Goal: Information Seeking & Learning: Learn about a topic

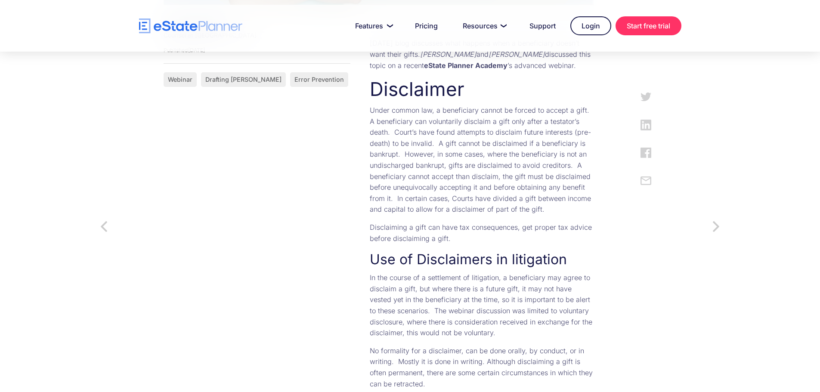
scroll to position [430, 0]
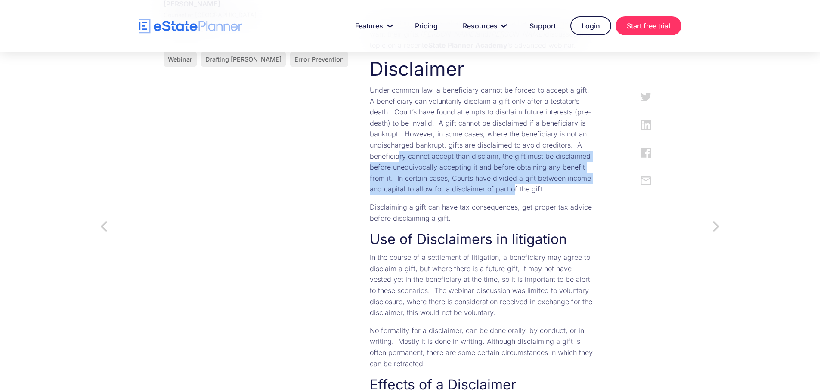
drag, startPoint x: 398, startPoint y: 178, endPoint x: 400, endPoint y: 150, distance: 28.1
click at [400, 150] on p "Under common law, a beneficiary cannot be forced to accept a gift. A beneficiar…" at bounding box center [482, 140] width 224 height 110
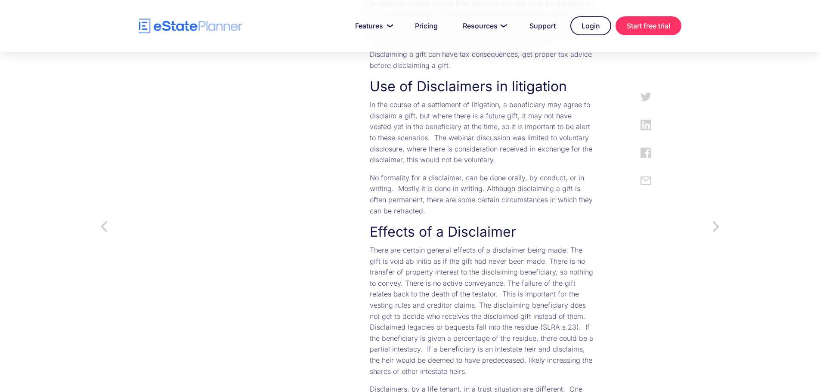
scroll to position [602, 0]
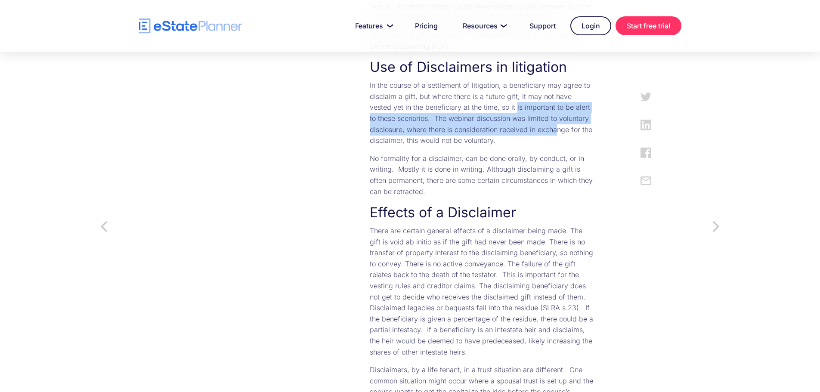
drag, startPoint x: 385, startPoint y: 97, endPoint x: 389, endPoint y: 117, distance: 20.8
click at [389, 117] on p "In the course of a settlement of litigation, a beneficiary may agree to disclai…" at bounding box center [482, 113] width 224 height 66
drag, startPoint x: 414, startPoint y: 120, endPoint x: 407, endPoint y: 101, distance: 20.3
click at [407, 101] on p "In the course of a settlement of litigation, a beneficiary may agree to disclai…" at bounding box center [482, 113] width 224 height 66
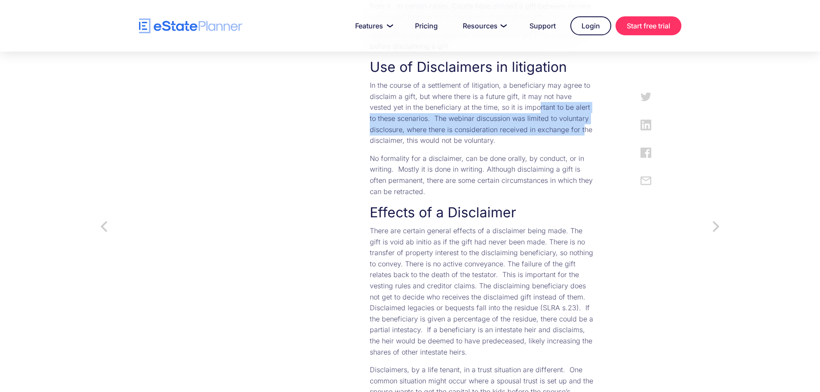
click at [409, 110] on p "In the course of a settlement of litigation, a beneficiary may agree to disclai…" at bounding box center [482, 113] width 224 height 66
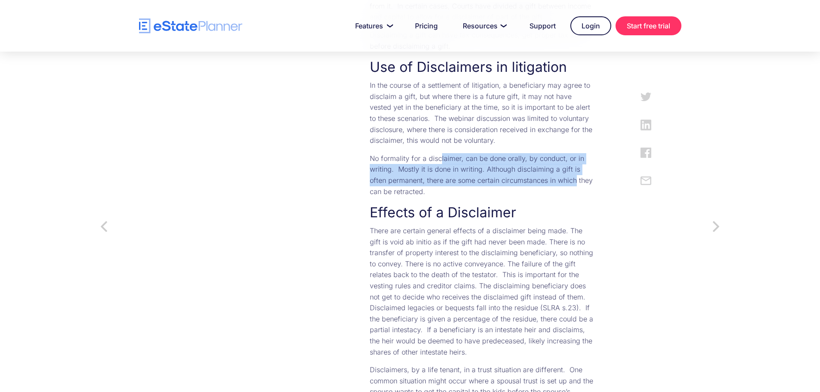
drag, startPoint x: 402, startPoint y: 133, endPoint x: 450, endPoint y: 161, distance: 54.9
click at [450, 161] on p "No formality for a disclaimer, can be done orally, by conduct, or in writing. M…" at bounding box center [482, 175] width 224 height 44
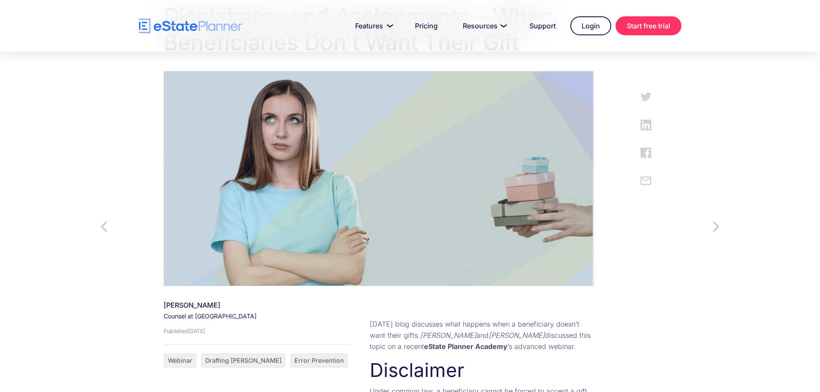
scroll to position [0, 0]
